Goal: Information Seeking & Learning: Learn about a topic

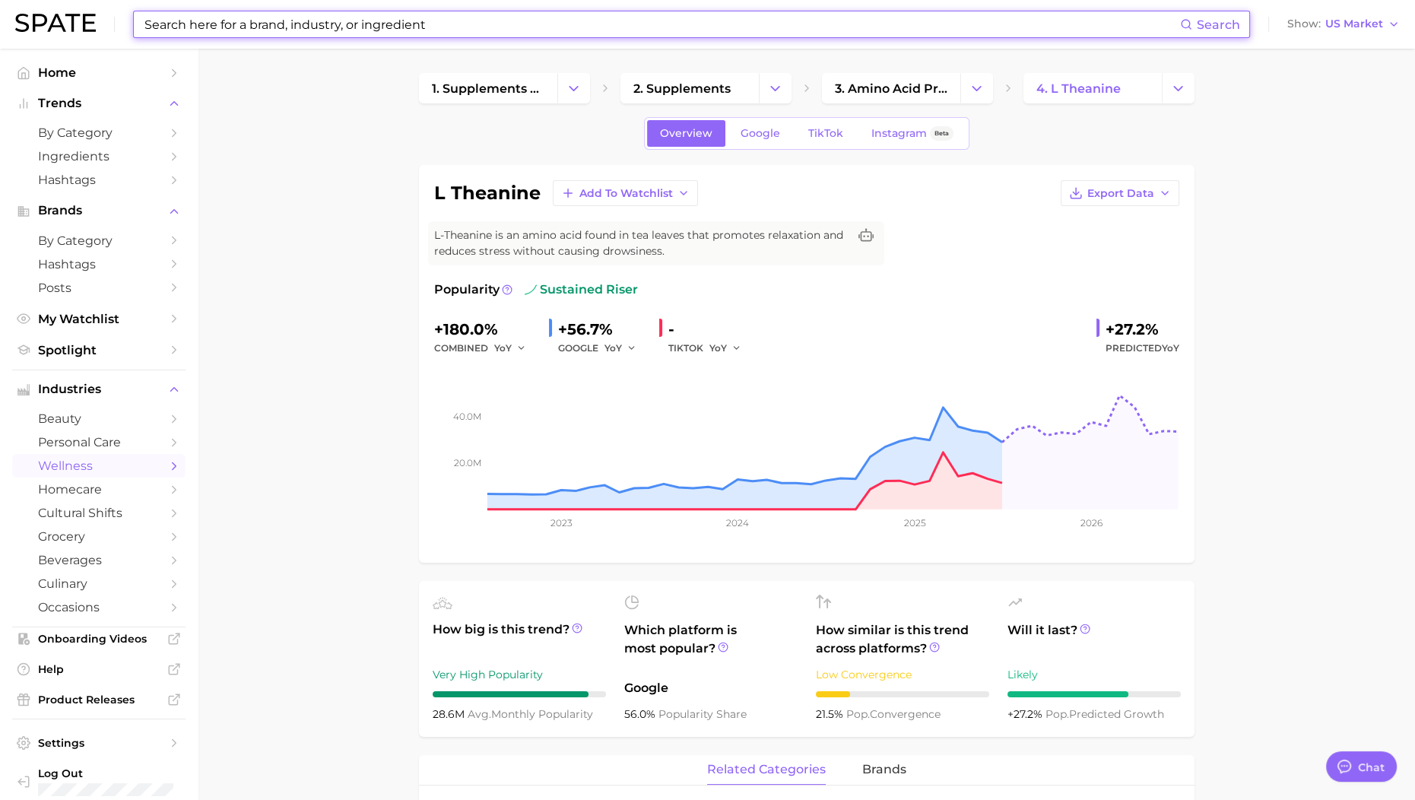
click at [183, 24] on input at bounding box center [661, 24] width 1037 height 26
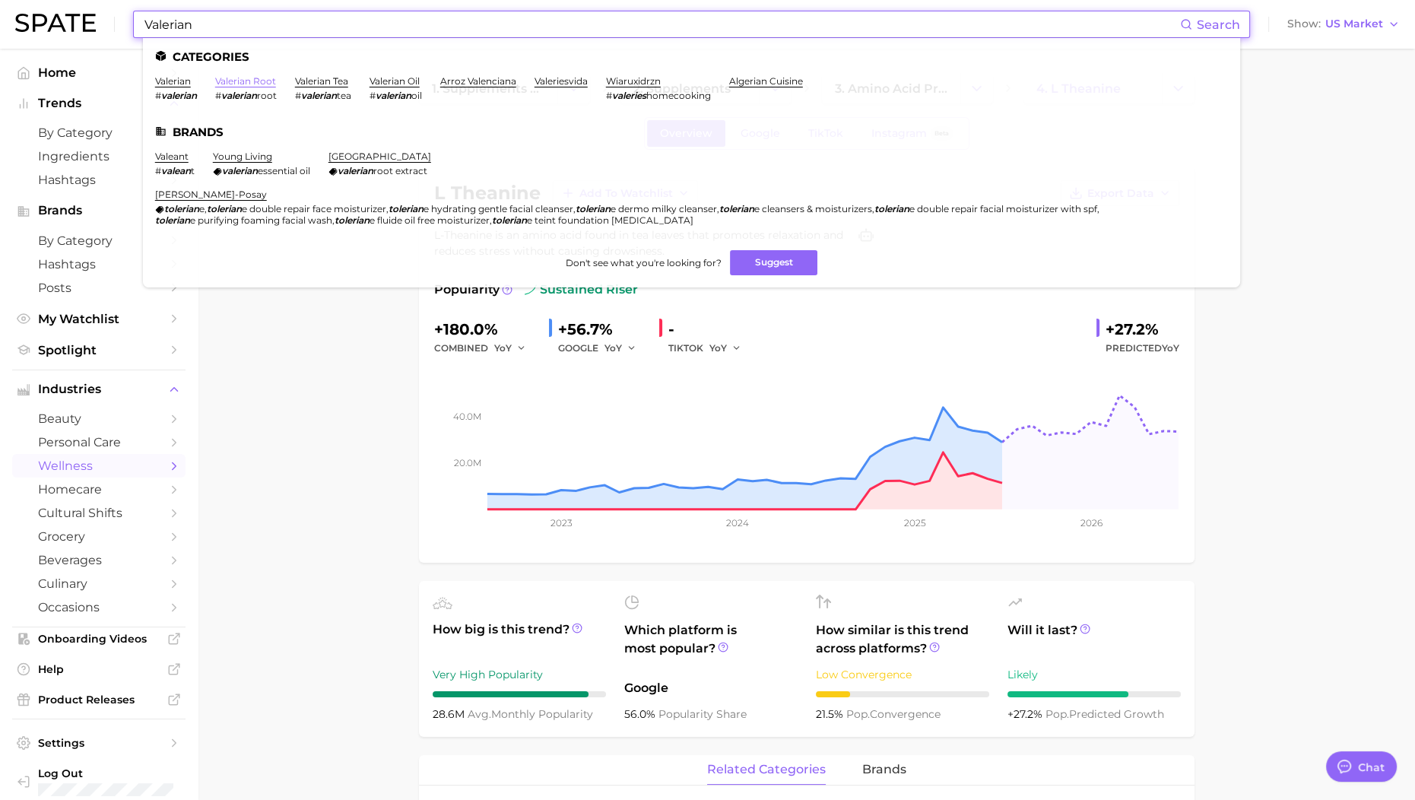
click at [249, 81] on link "valerian root" at bounding box center [245, 80] width 61 height 11
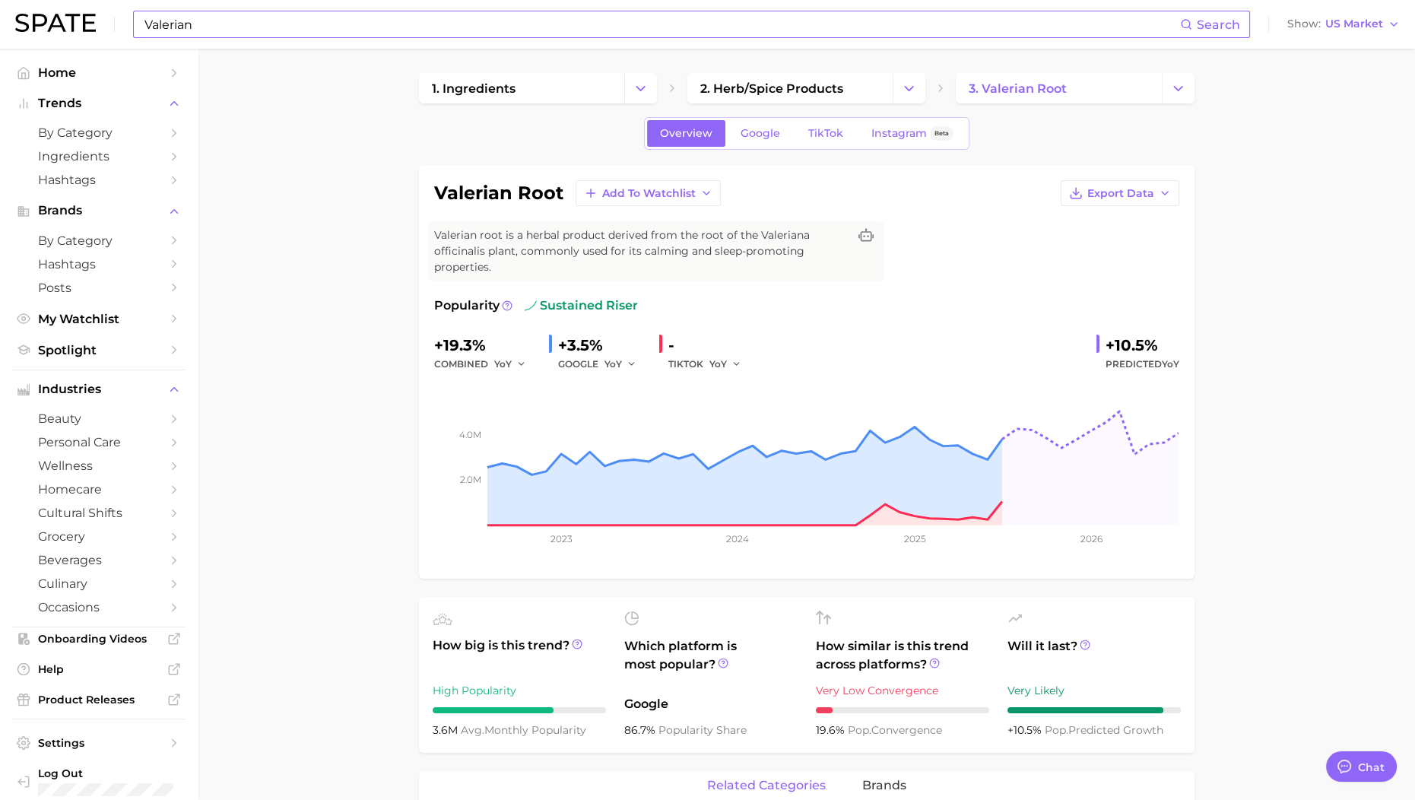
click at [211, 20] on input "Valerian" at bounding box center [661, 24] width 1037 height 26
type input "V"
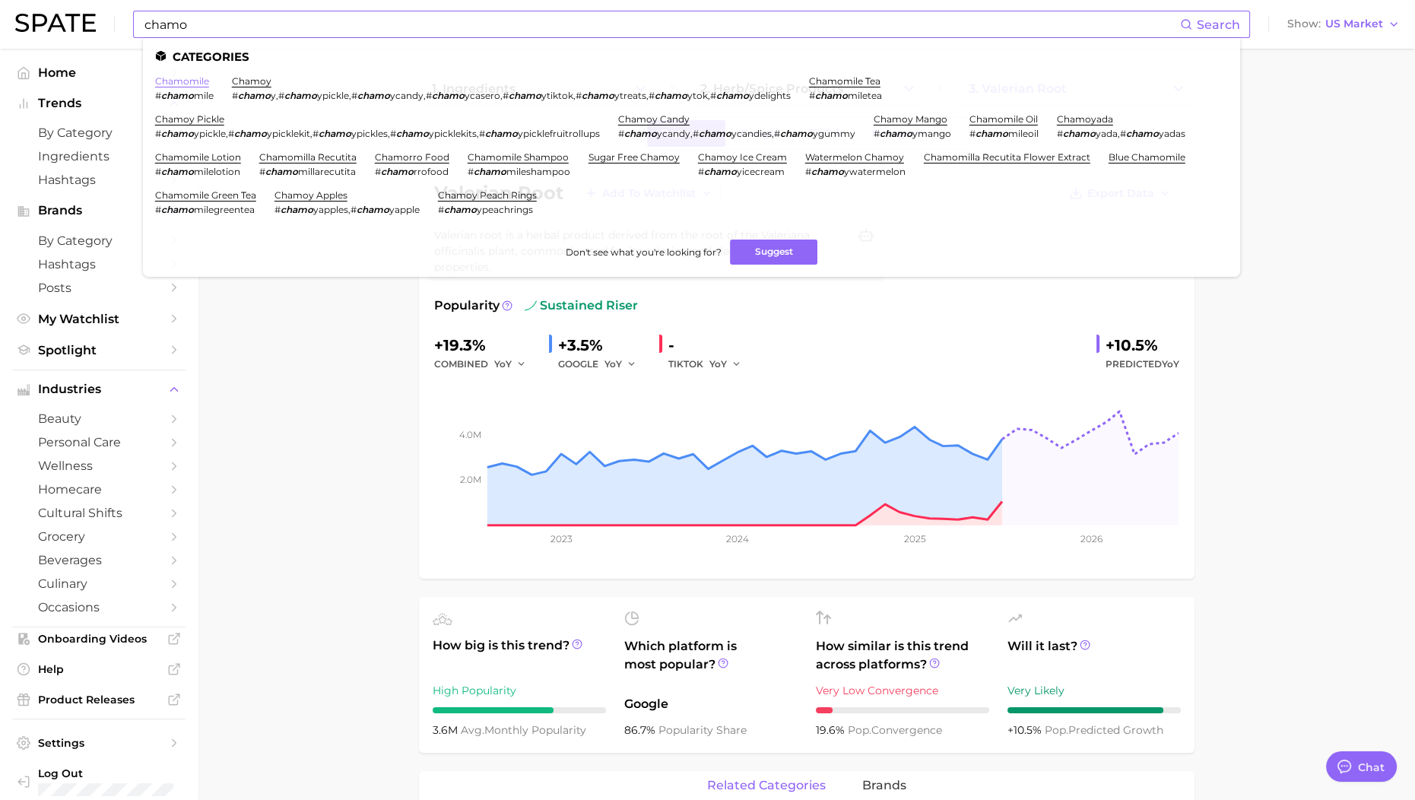
click at [179, 78] on link "chamomile" at bounding box center [182, 80] width 54 height 11
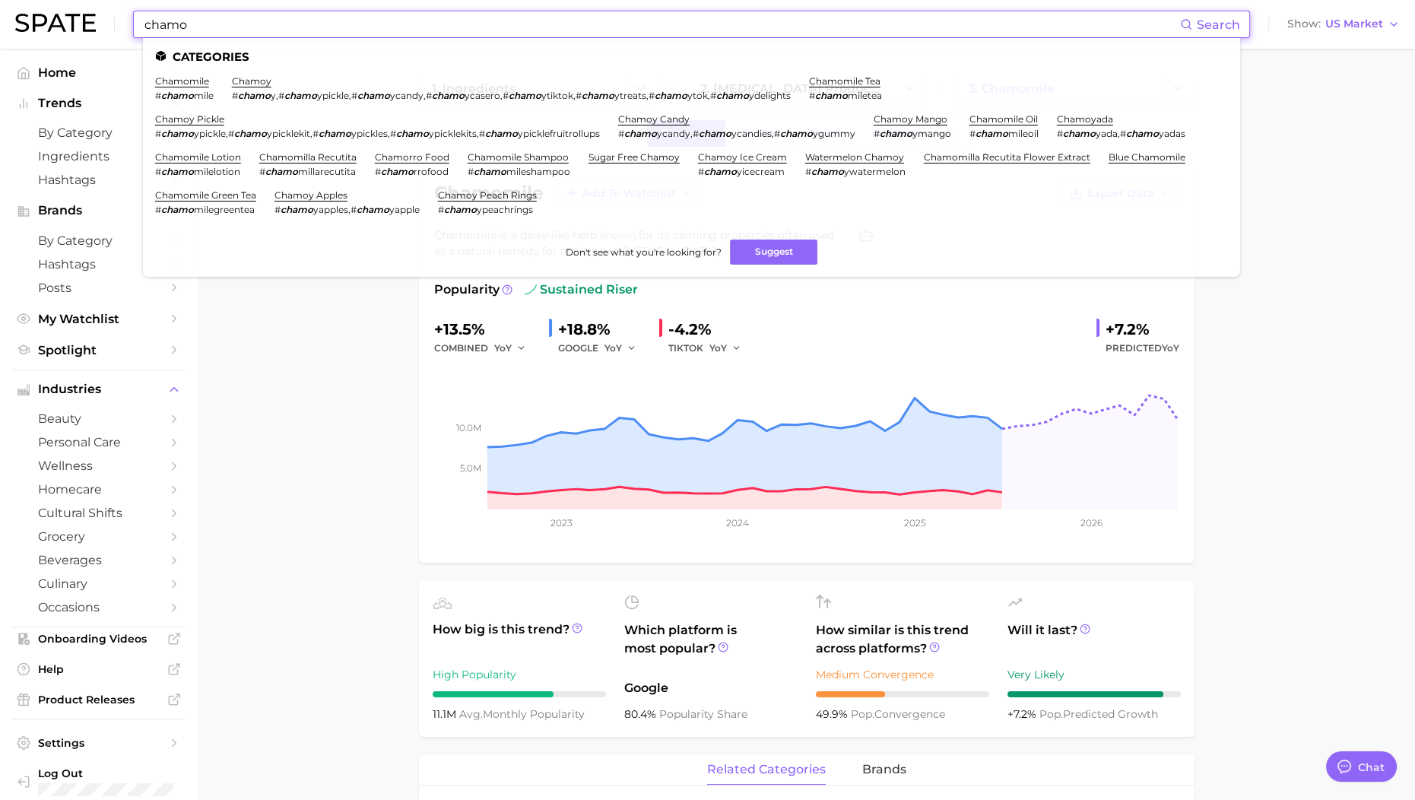
drag, startPoint x: 231, startPoint y: 27, endPoint x: 99, endPoint y: 14, distance: 133.0
click at [100, 14] on div "chamo Search Categories chamomile # chamo mile chamoy # chamo y , # [GEOGRAPHIC…" at bounding box center [707, 24] width 1385 height 49
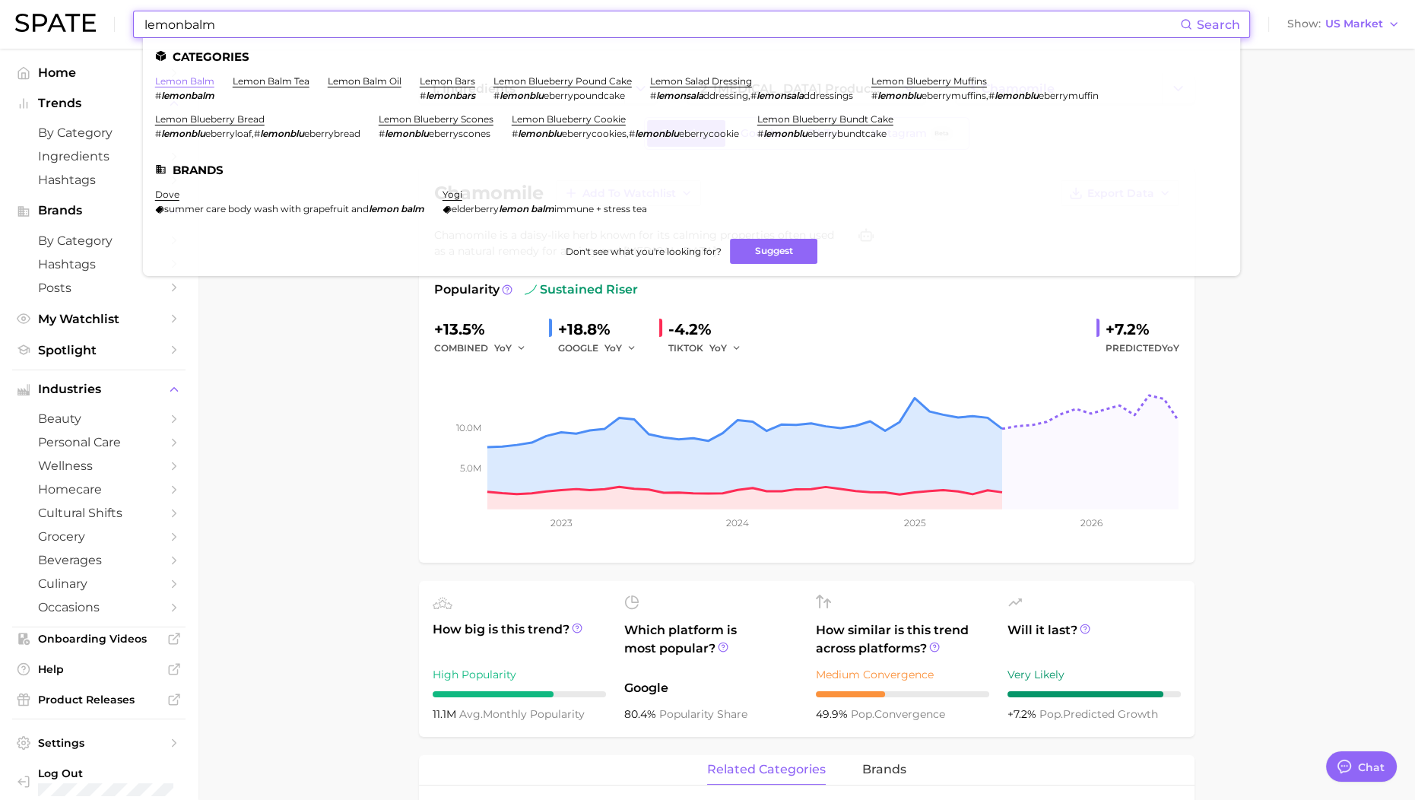
click at [173, 78] on link "lemon balm" at bounding box center [184, 80] width 59 height 11
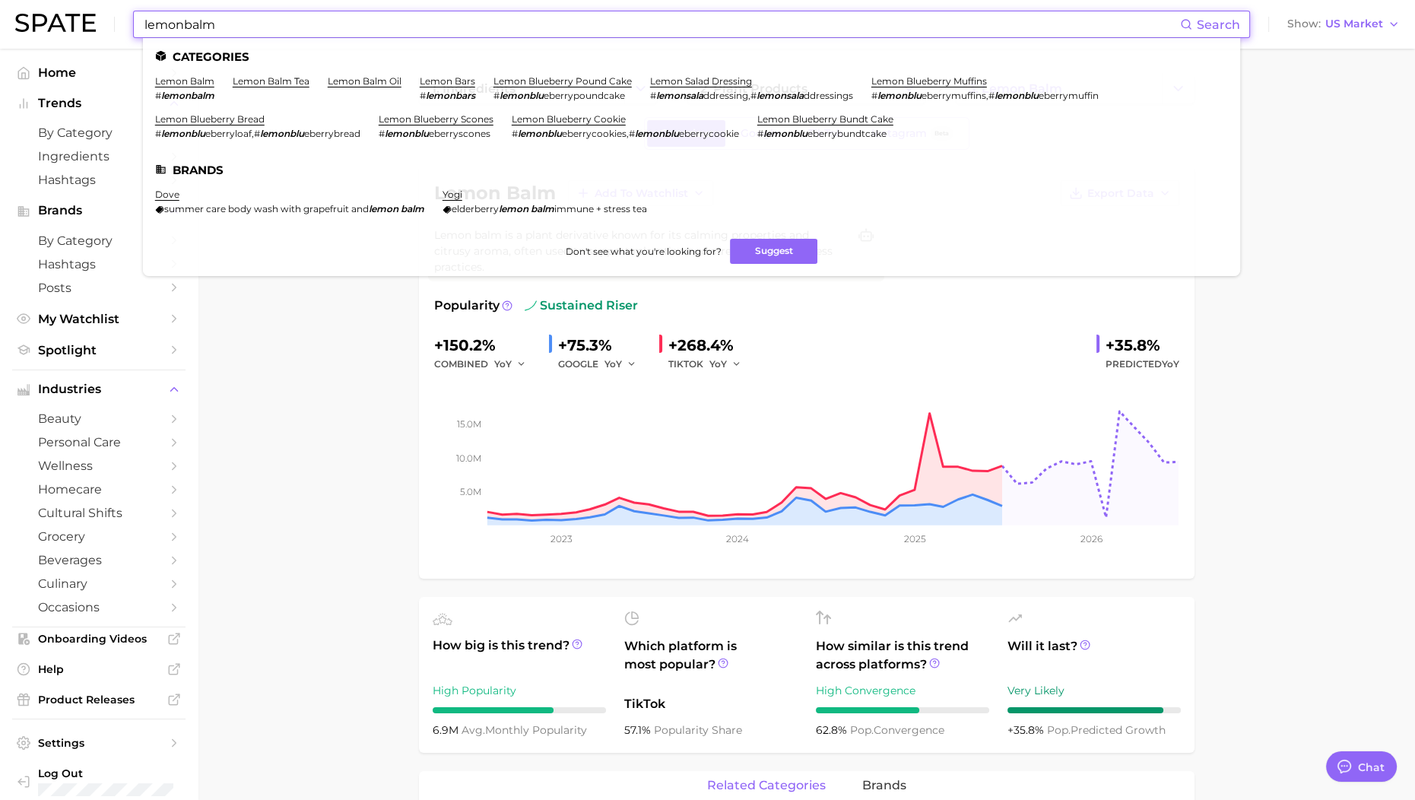
click at [299, 23] on input "lemonbalm" at bounding box center [661, 24] width 1037 height 26
drag, startPoint x: 298, startPoint y: 24, endPoint x: 146, endPoint y: 40, distance: 153.0
click at [146, 38] on div "lemonbalm Search Categories lemon balm # lemonbalm lemon balm tea lemon balm oi…" at bounding box center [691, 24] width 1117 height 27
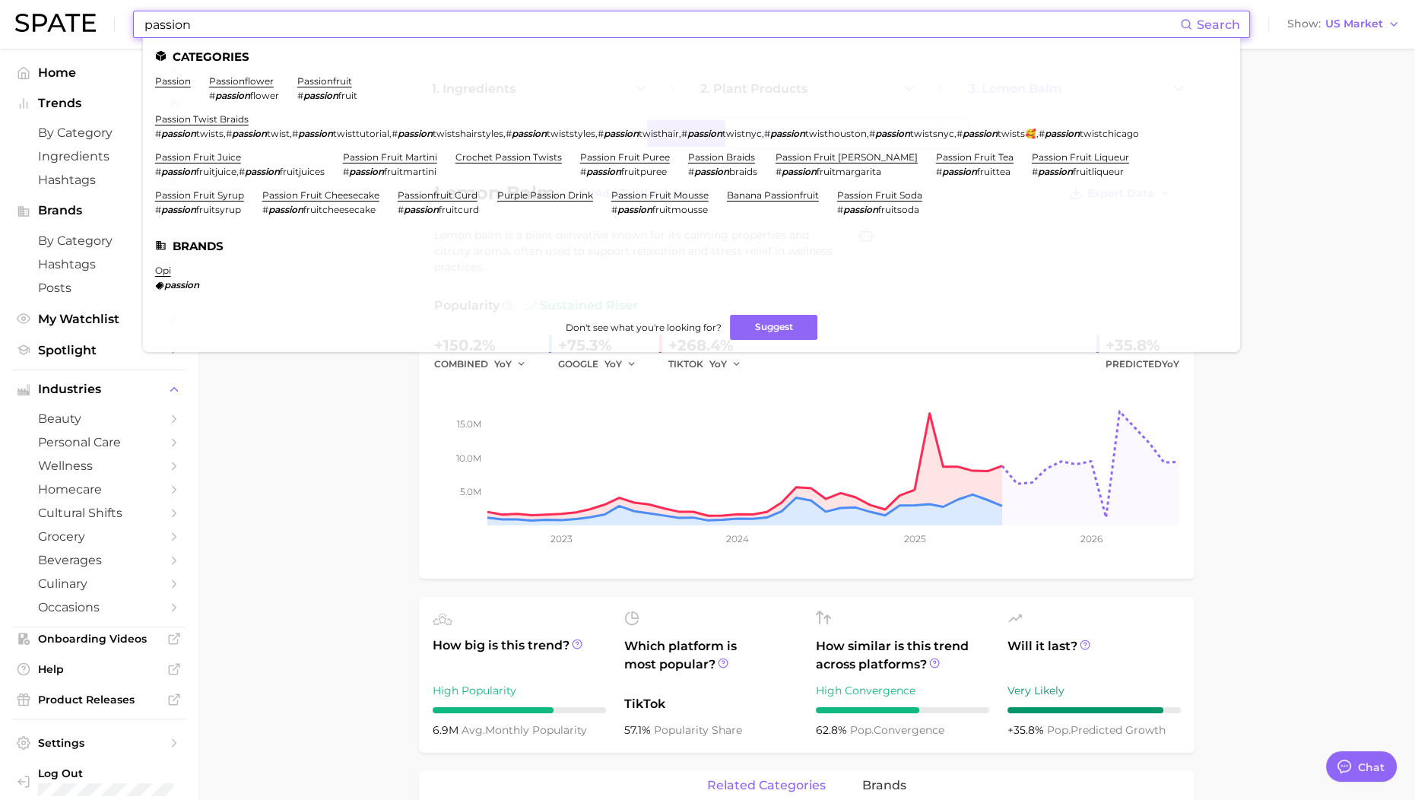
click at [239, 74] on ul "Categories passion passionflower # passion flower passionfruit # passion fruit …" at bounding box center [692, 195] width 1098 height 314
click at [240, 87] on link "passionflower" at bounding box center [241, 80] width 65 height 11
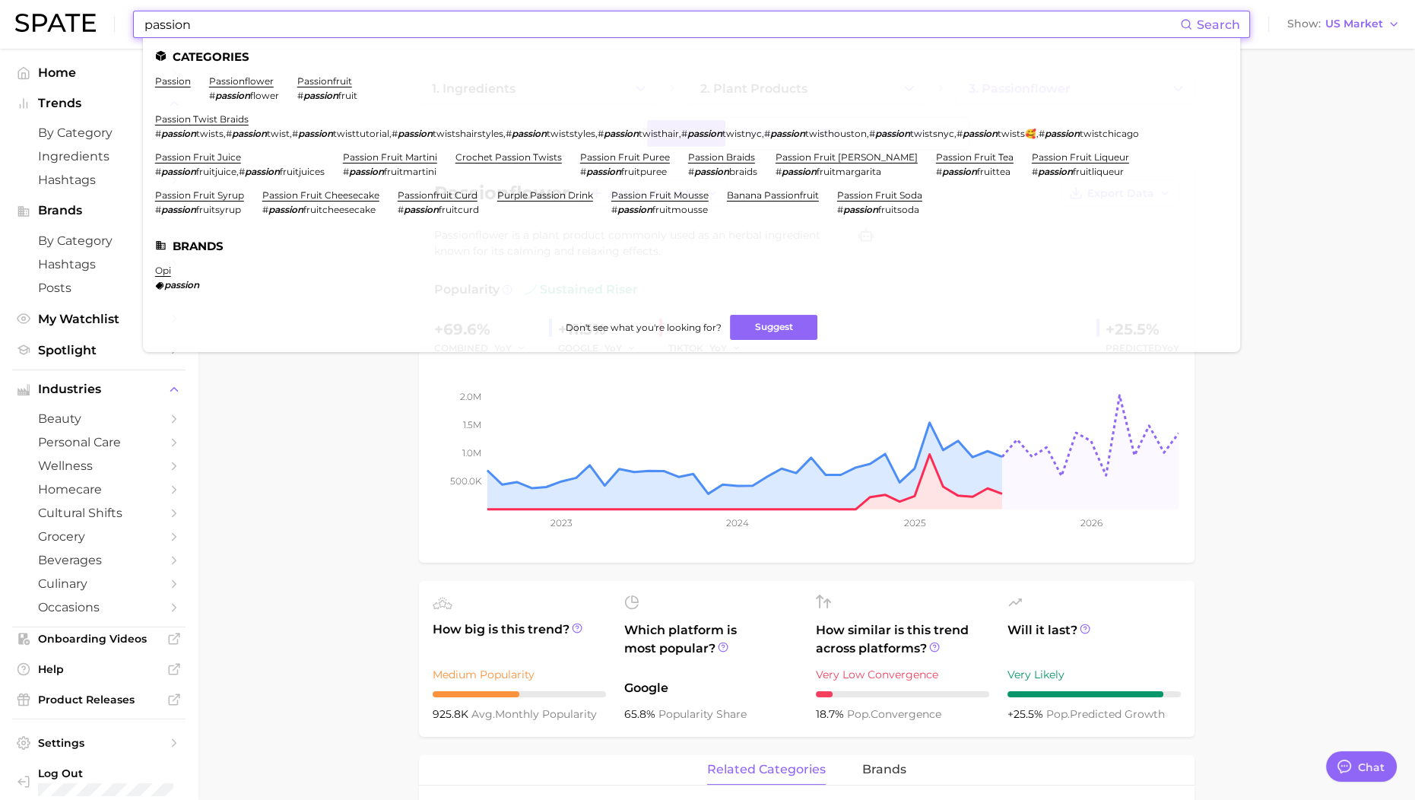
drag, startPoint x: 259, startPoint y: 16, endPoint x: 144, endPoint y: 41, distance: 117.6
click at [144, 38] on div "passion Search Categories passion passionflower # passion flower passionfruit #…" at bounding box center [691, 24] width 1117 height 27
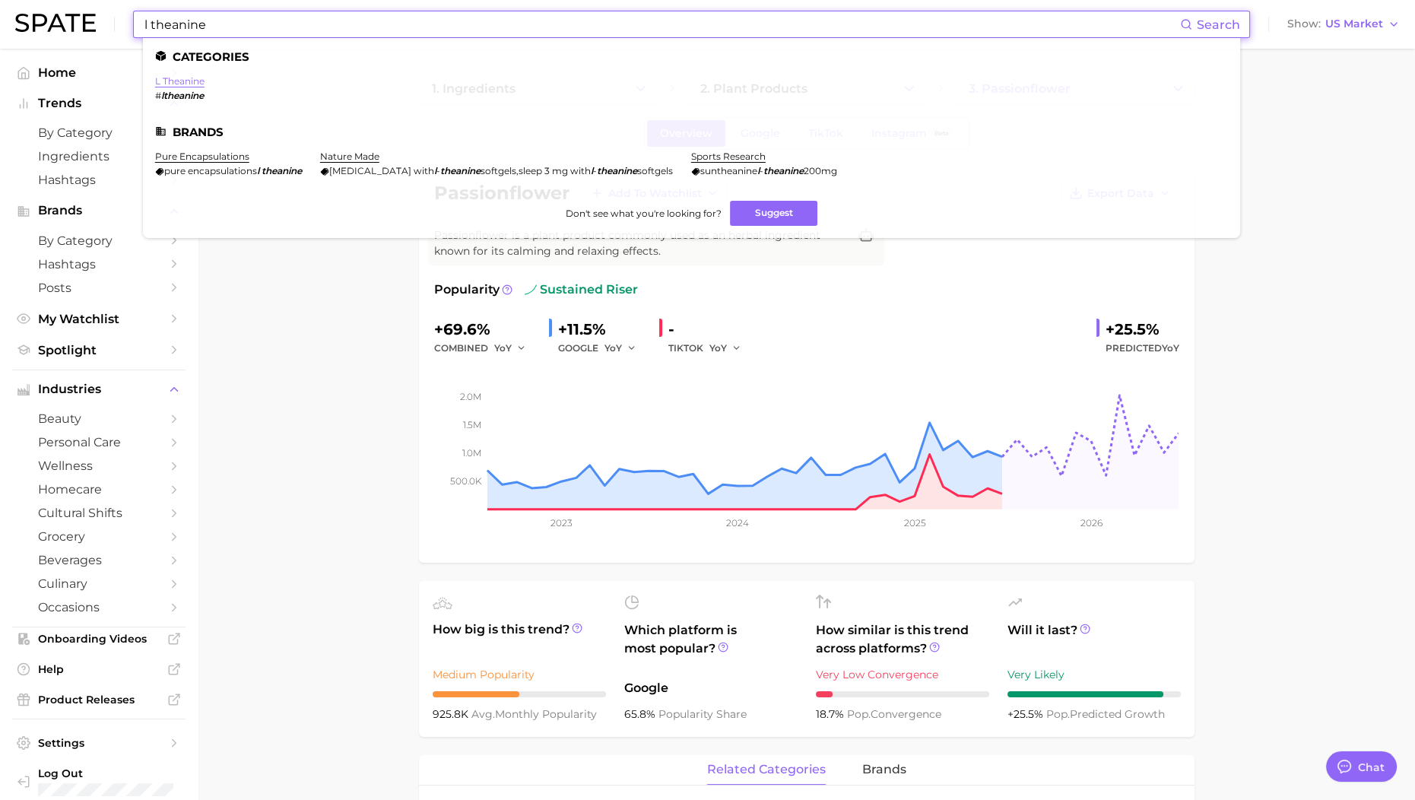
type input "l theanine"
click at [190, 80] on link "l theanine" at bounding box center [179, 80] width 49 height 11
